Goal: Task Accomplishment & Management: Use online tool/utility

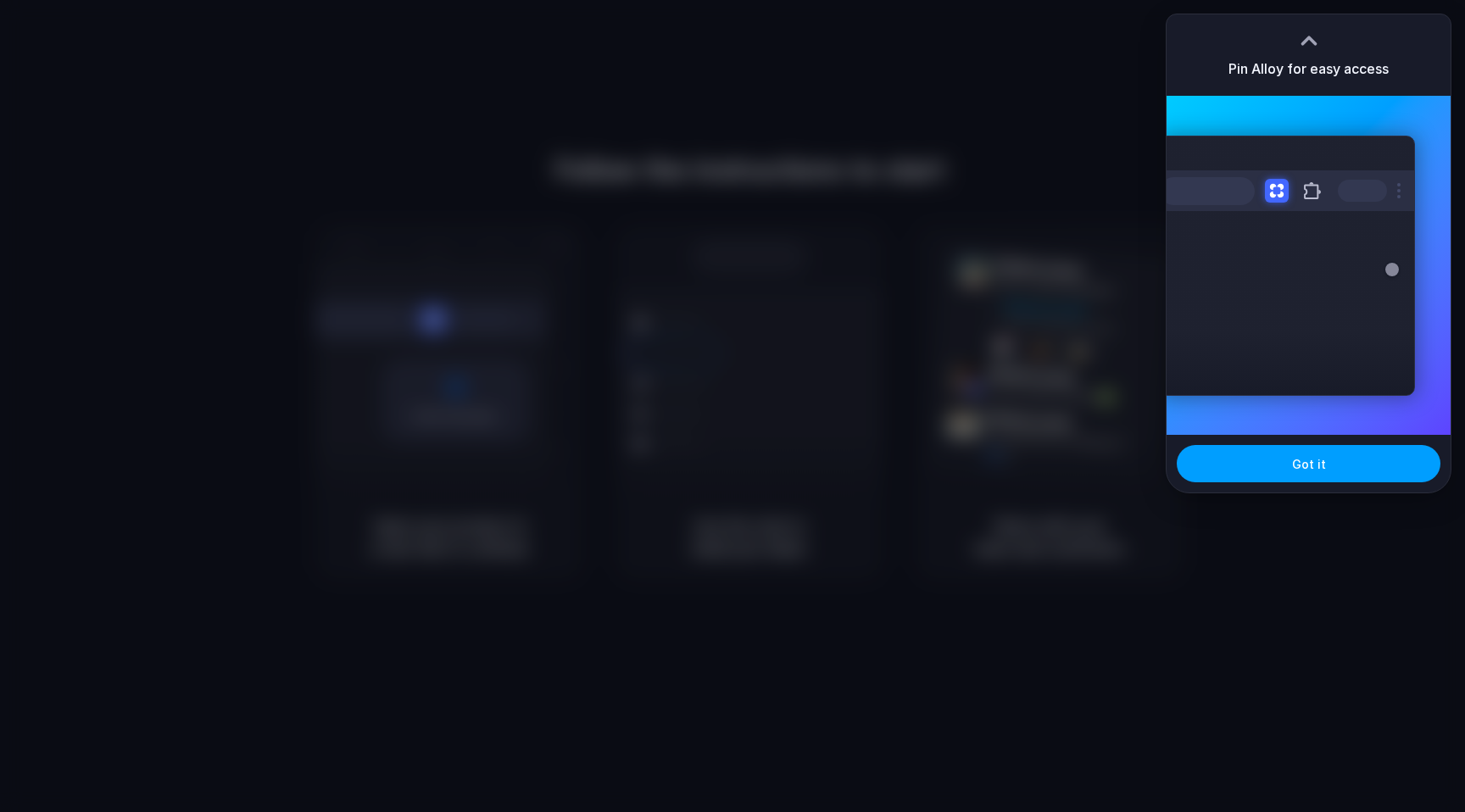
click at [1315, 453] on button "Got it" at bounding box center [1309, 464] width 264 height 38
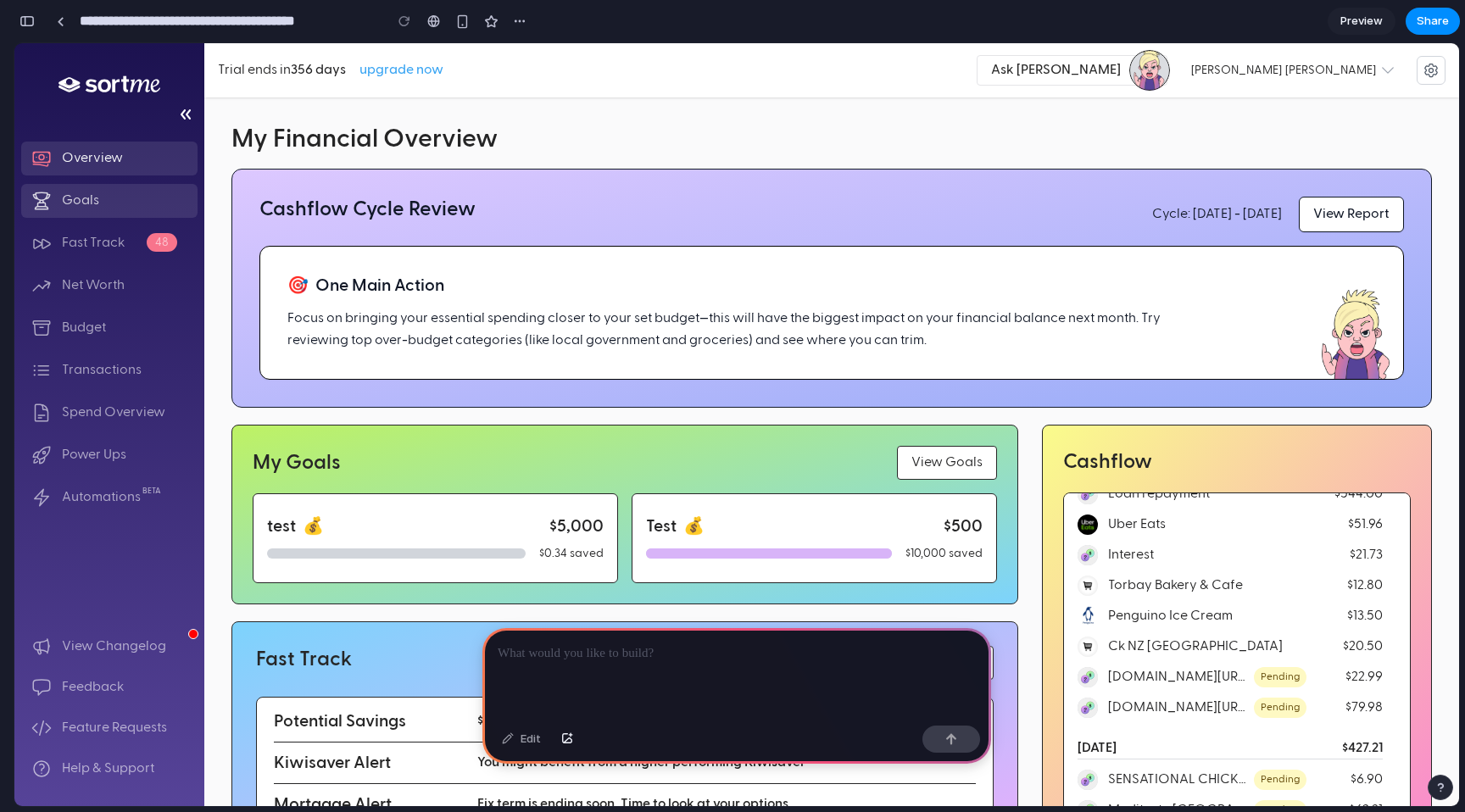
click at [77, 200] on span "Goals" at bounding box center [81, 200] width 38 height 21
click at [606, 666] on div at bounding box center [736, 673] width 509 height 91
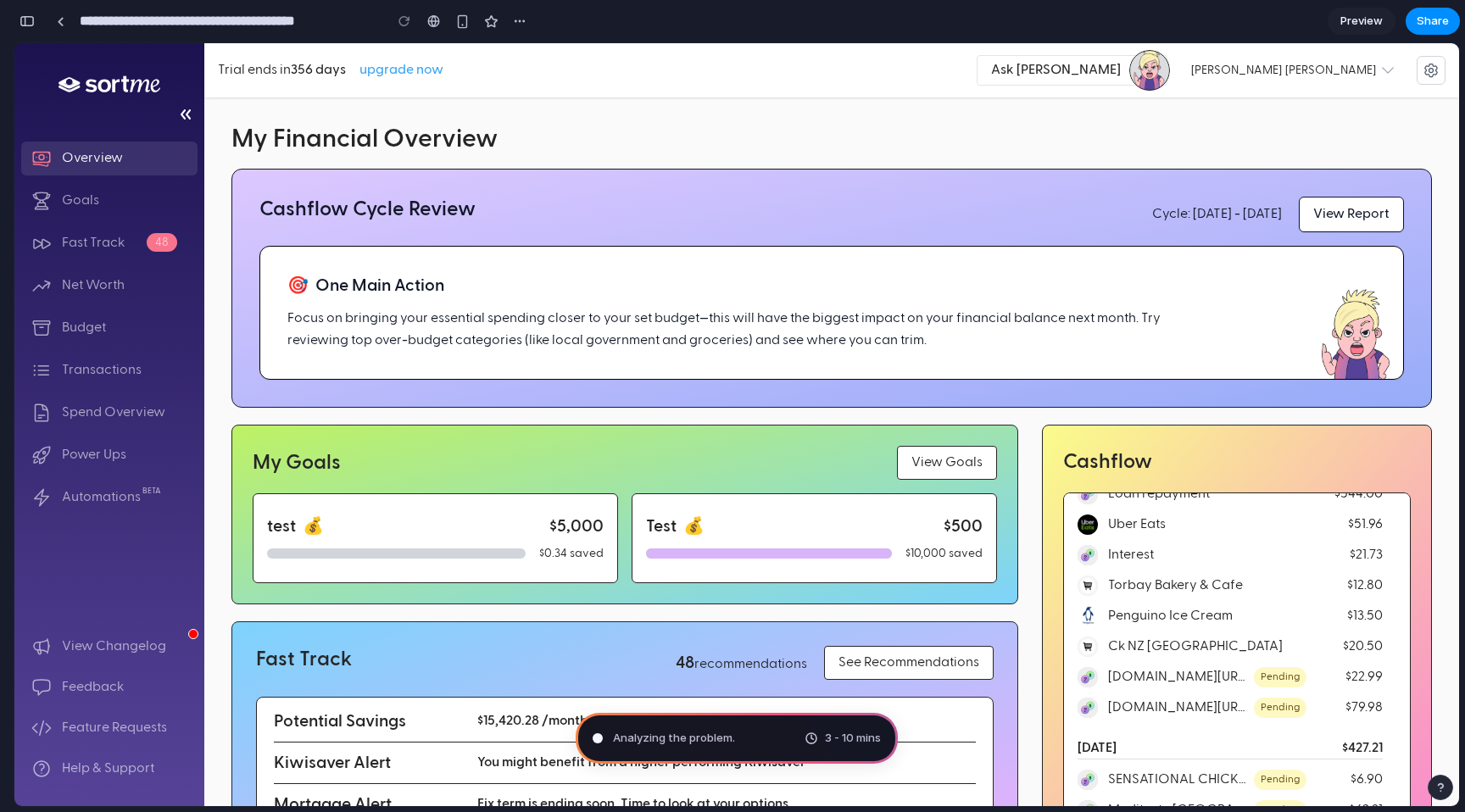
type input "**********"
